Goal: Task Accomplishment & Management: Manage account settings

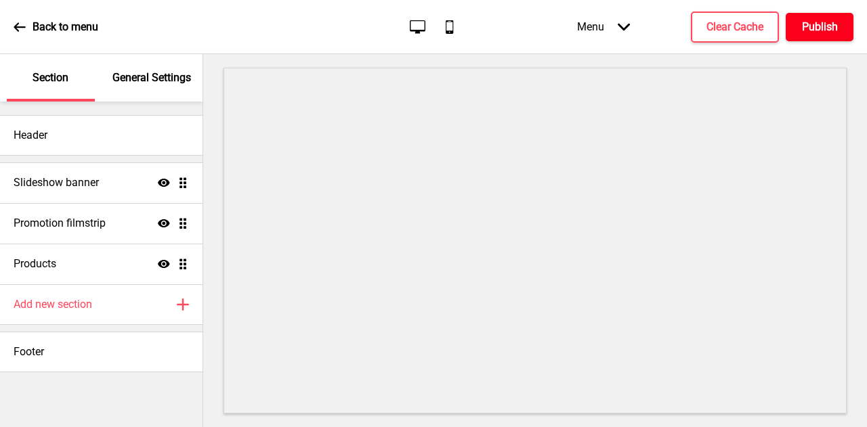
click at [809, 30] on h4 "Publish" at bounding box center [820, 27] width 36 height 15
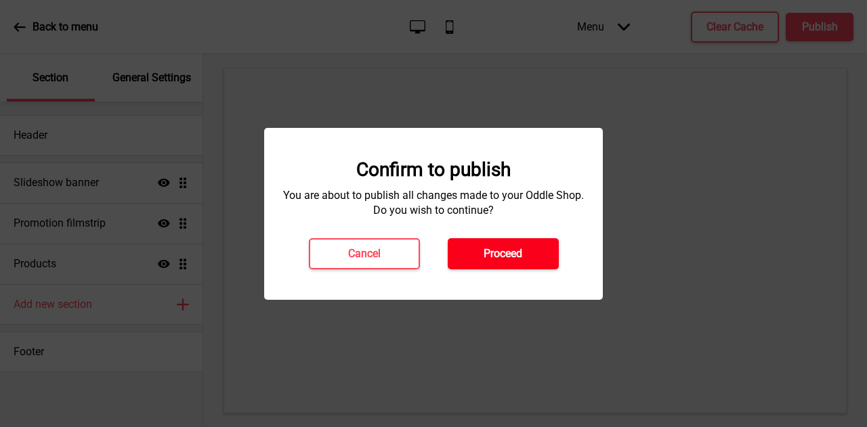
click at [534, 250] on button "Proceed" at bounding box center [503, 253] width 111 height 31
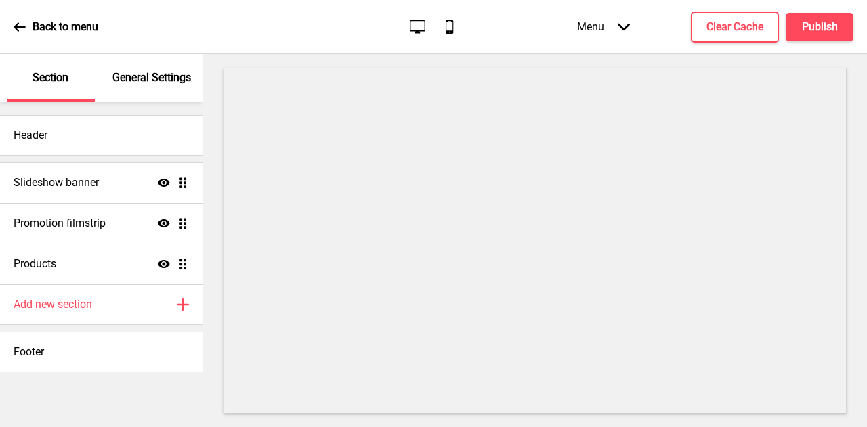
click at [450, 30] on icon at bounding box center [449, 27] width 7 height 14
click at [423, 28] on icon "Desktop" at bounding box center [417, 27] width 18 height 18
click at [155, 78] on p "General Settings" at bounding box center [151, 77] width 79 height 15
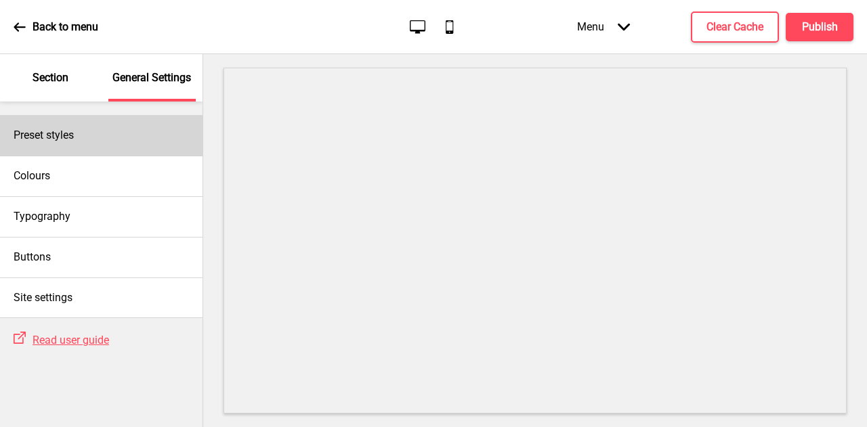
click at [84, 136] on div "Preset styles" at bounding box center [101, 135] width 203 height 41
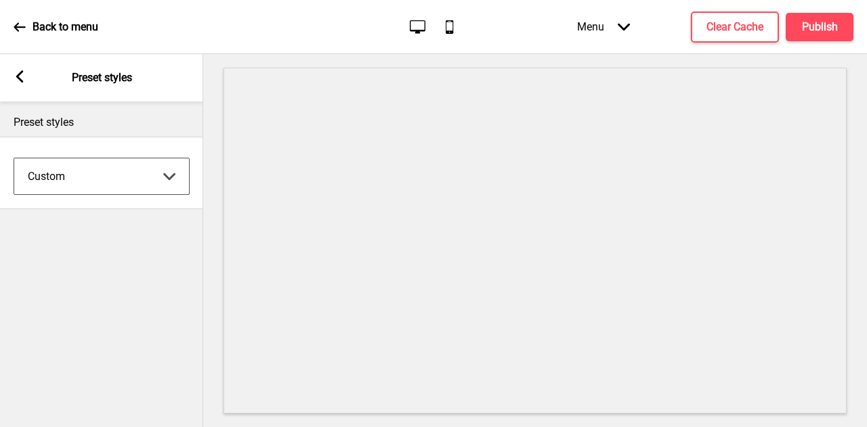
click at [92, 173] on select "Coffee Contrast Dark Earth Marine Minimalist Modern Oddle Pastel Yellow Fruits …" at bounding box center [101, 177] width 175 height 36
select select "pastel"
click at [14, 159] on select "Coffee Contrast Dark Earth Marine Minimalist Modern Oddle Pastel Yellow Fruits …" at bounding box center [101, 177] width 175 height 36
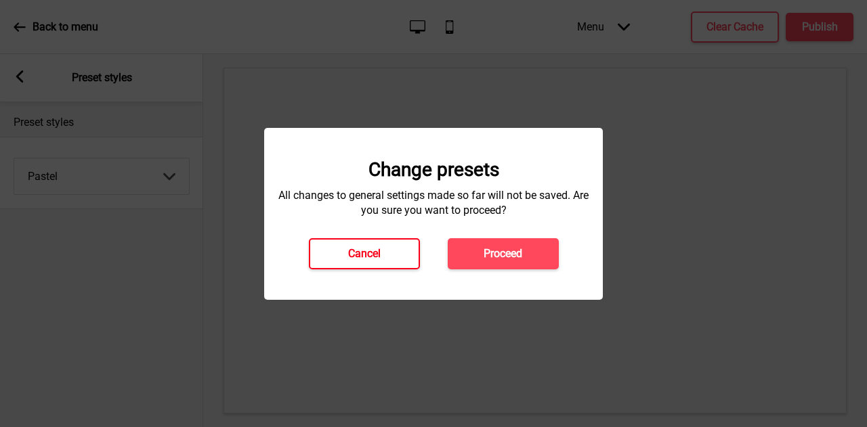
click at [343, 249] on button "Cancel" at bounding box center [364, 253] width 111 height 31
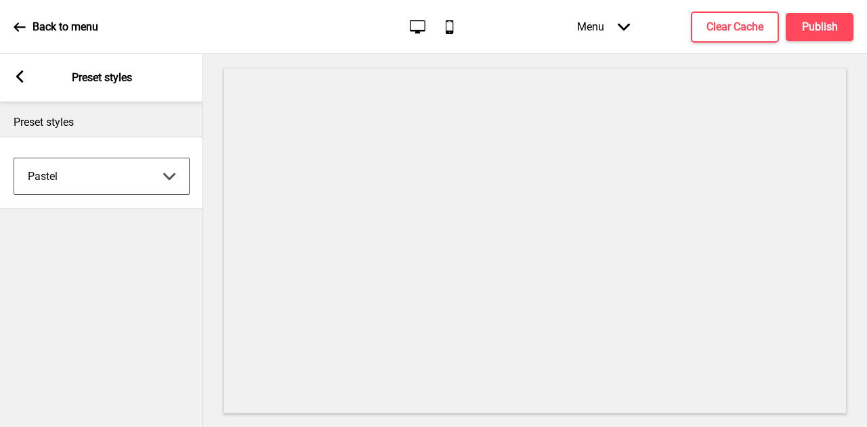
click at [17, 84] on div "Arrow left" at bounding box center [20, 77] width 12 height 15
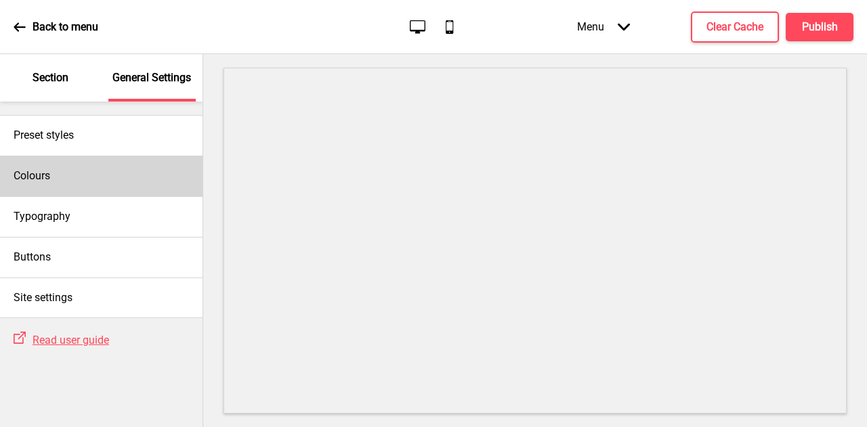
click at [129, 178] on div "Colours" at bounding box center [101, 176] width 203 height 41
